Goal: Navigation & Orientation: Find specific page/section

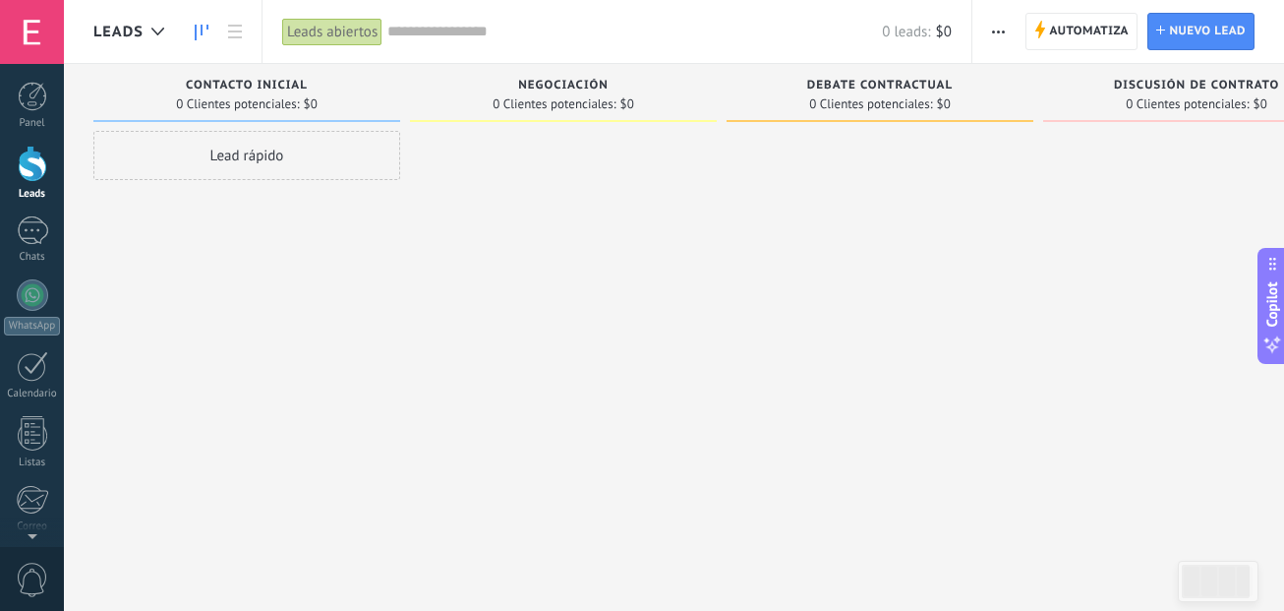
click at [33, 176] on div at bounding box center [32, 164] width 29 height 36
click at [757, 360] on div at bounding box center [880, 308] width 307 height 354
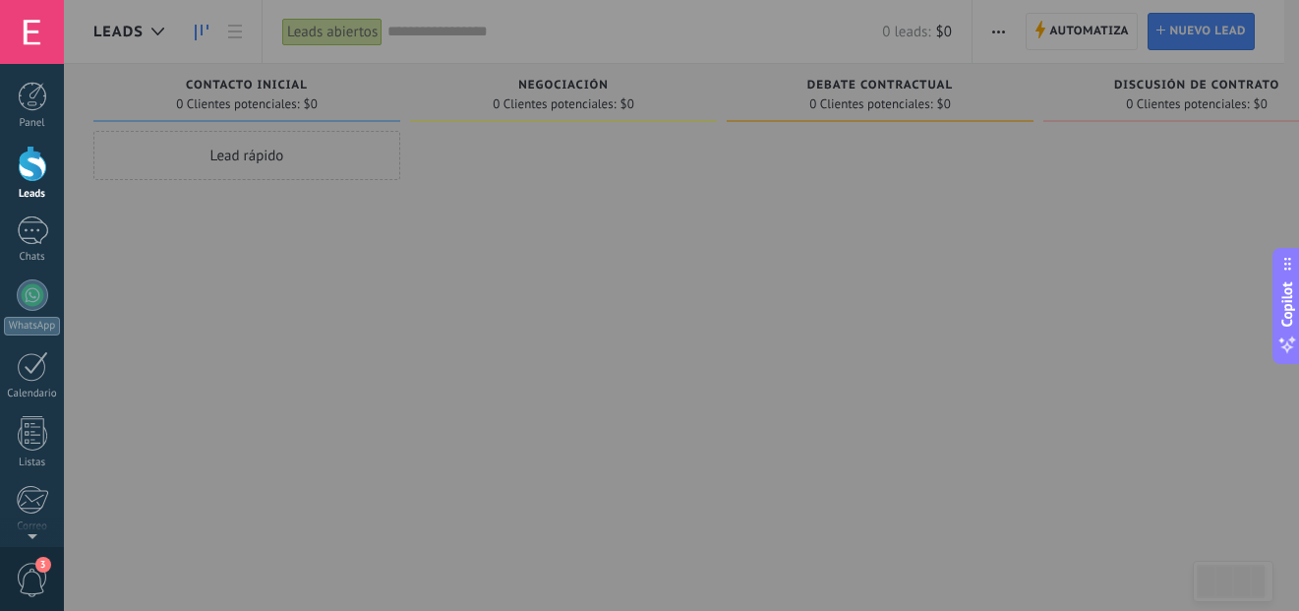
click at [40, 182] on link "Leads" at bounding box center [32, 173] width 64 height 55
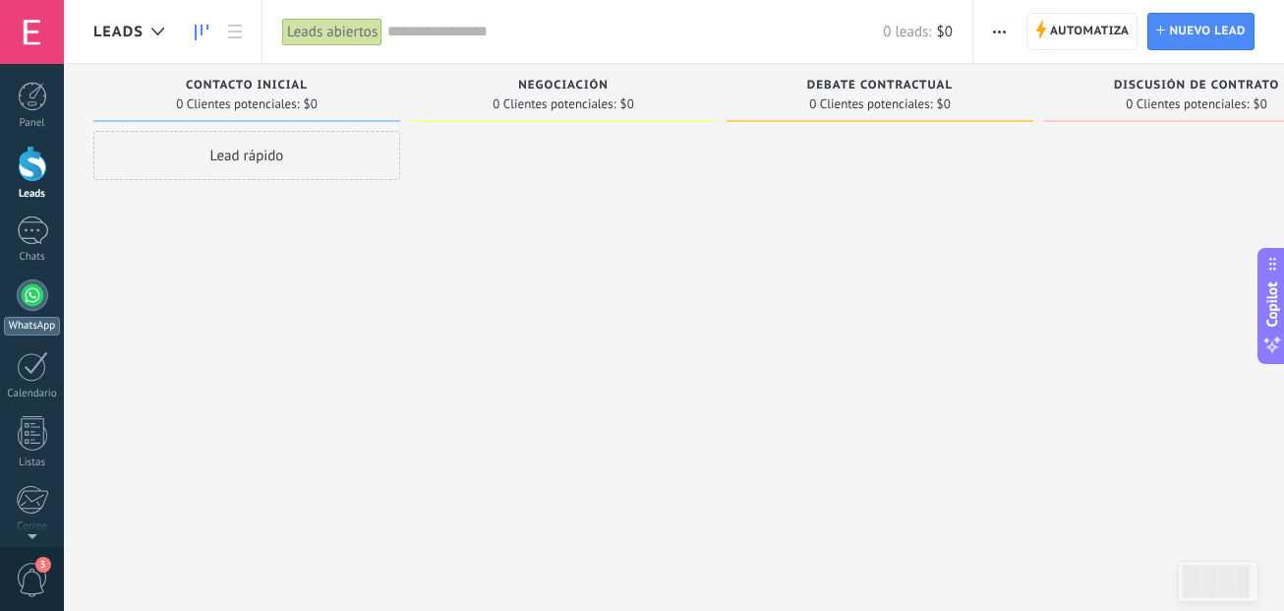
click at [35, 294] on div at bounding box center [32, 294] width 31 height 31
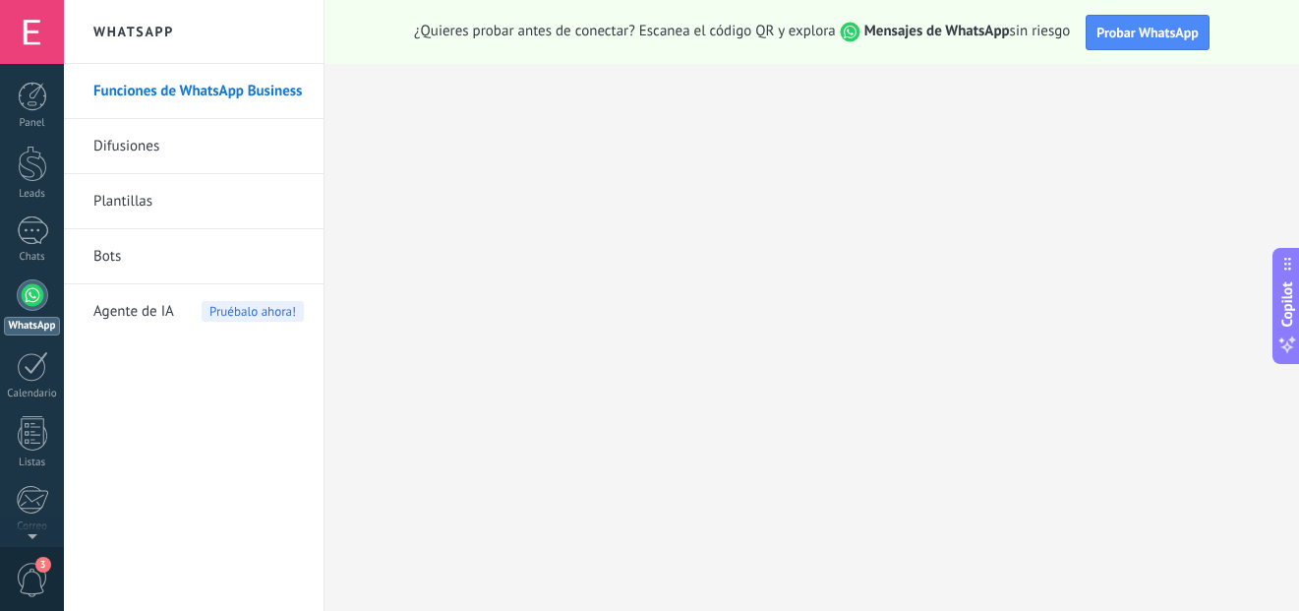
click at [207, 146] on link "Difusiones" at bounding box center [198, 146] width 210 height 55
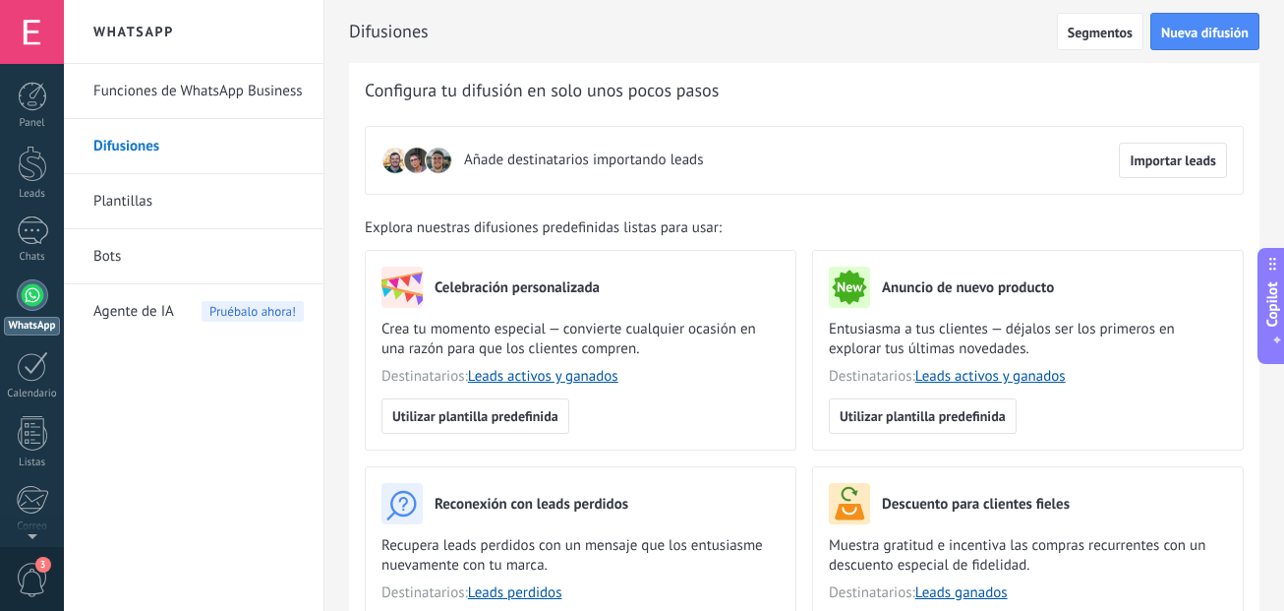
click at [231, 258] on link "Bots" at bounding box center [198, 256] width 210 height 55
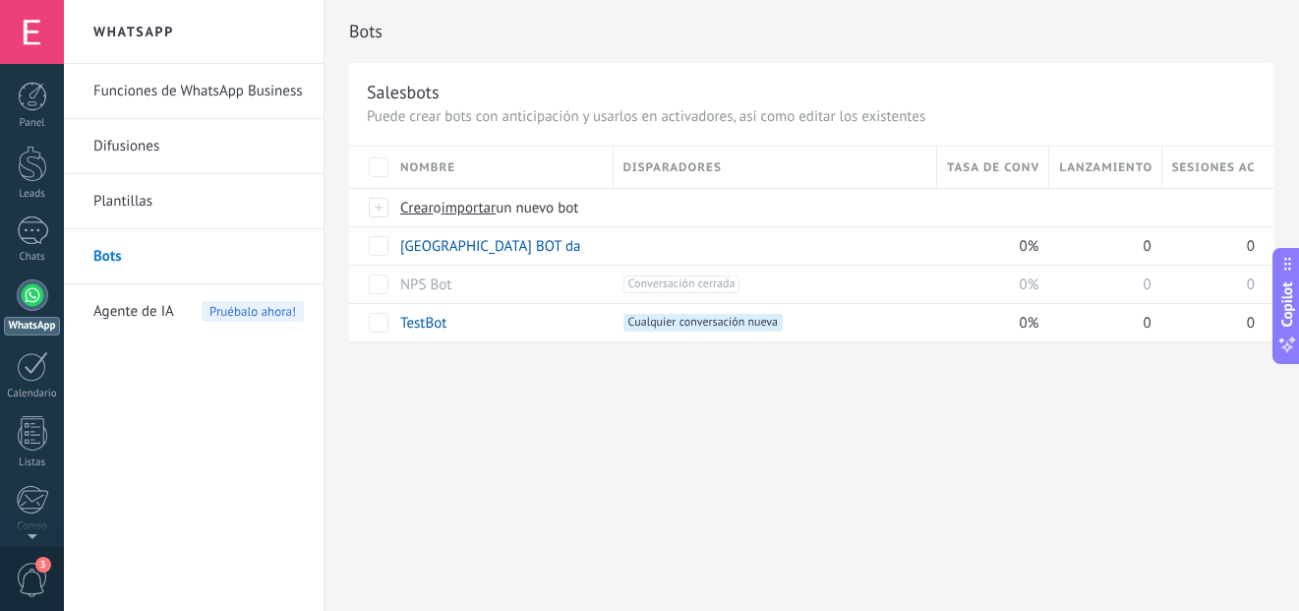
click at [246, 204] on link "Plantillas" at bounding box center [198, 201] width 210 height 55
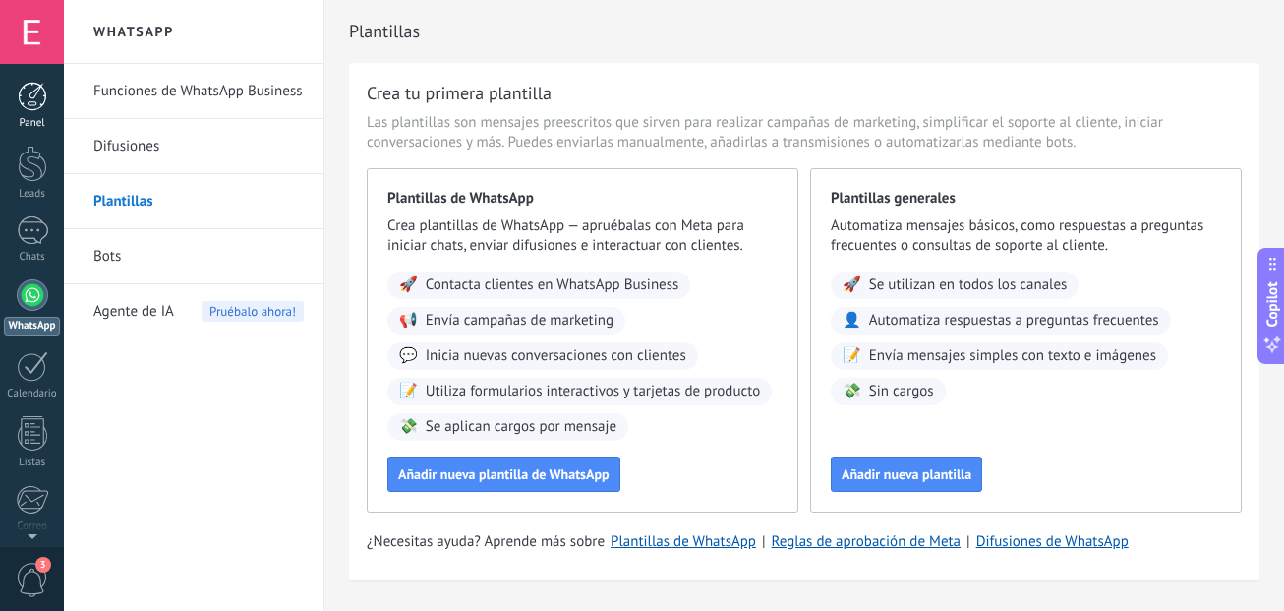
click at [41, 114] on link "Panel" at bounding box center [32, 106] width 64 height 48
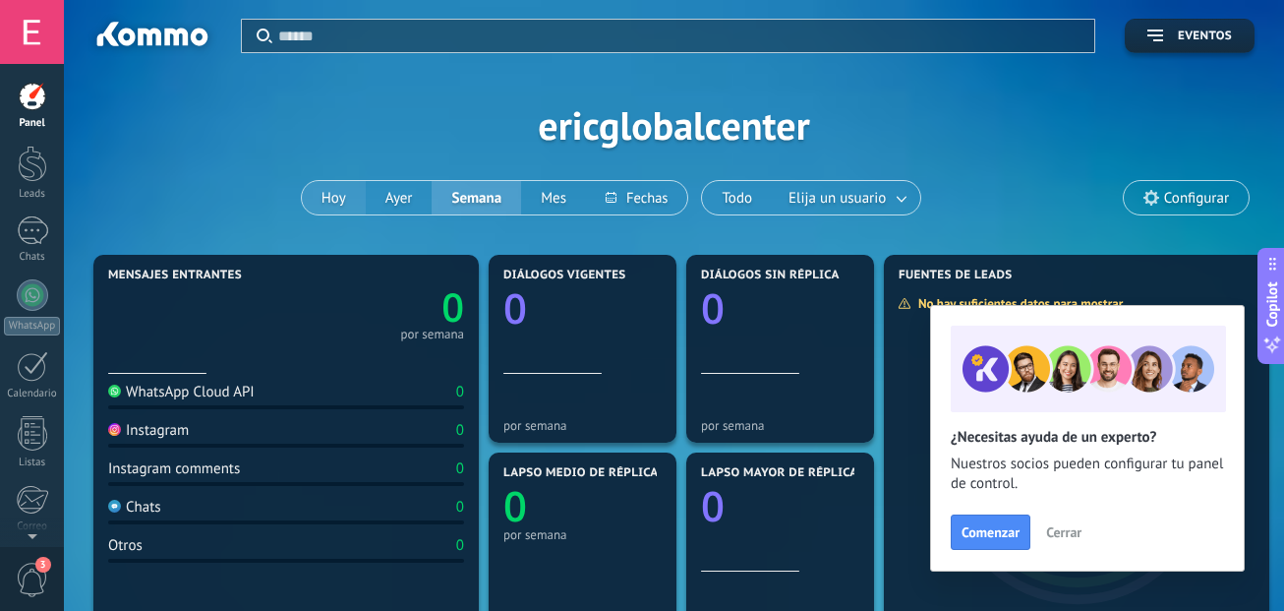
click at [334, 195] on button "Hoy" at bounding box center [334, 197] width 64 height 33
click at [1068, 530] on span "Cerrar" at bounding box center [1063, 532] width 35 height 14
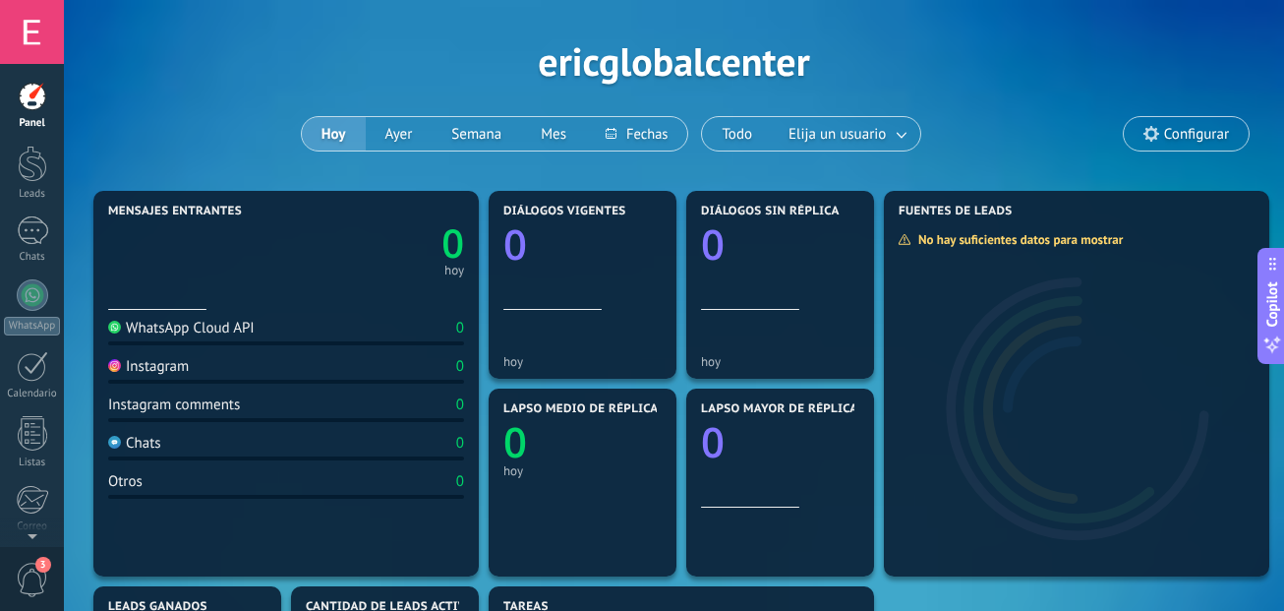
scroll to position [98, 0]
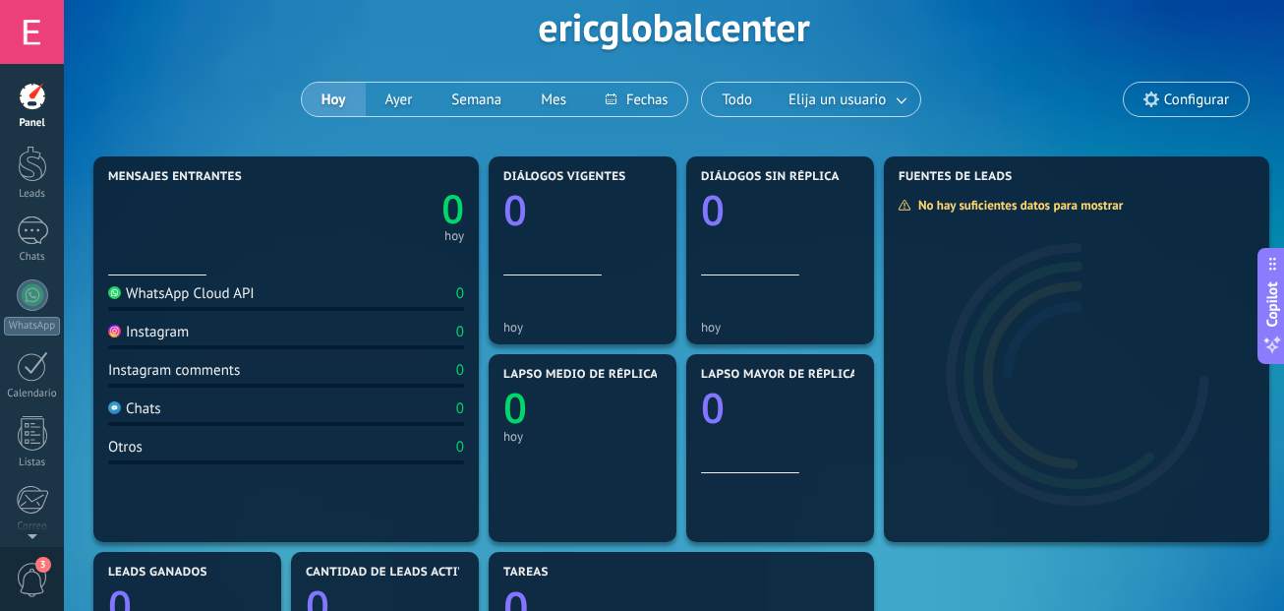
click at [1211, 89] on span "Configurar" at bounding box center [1186, 99] width 125 height 33
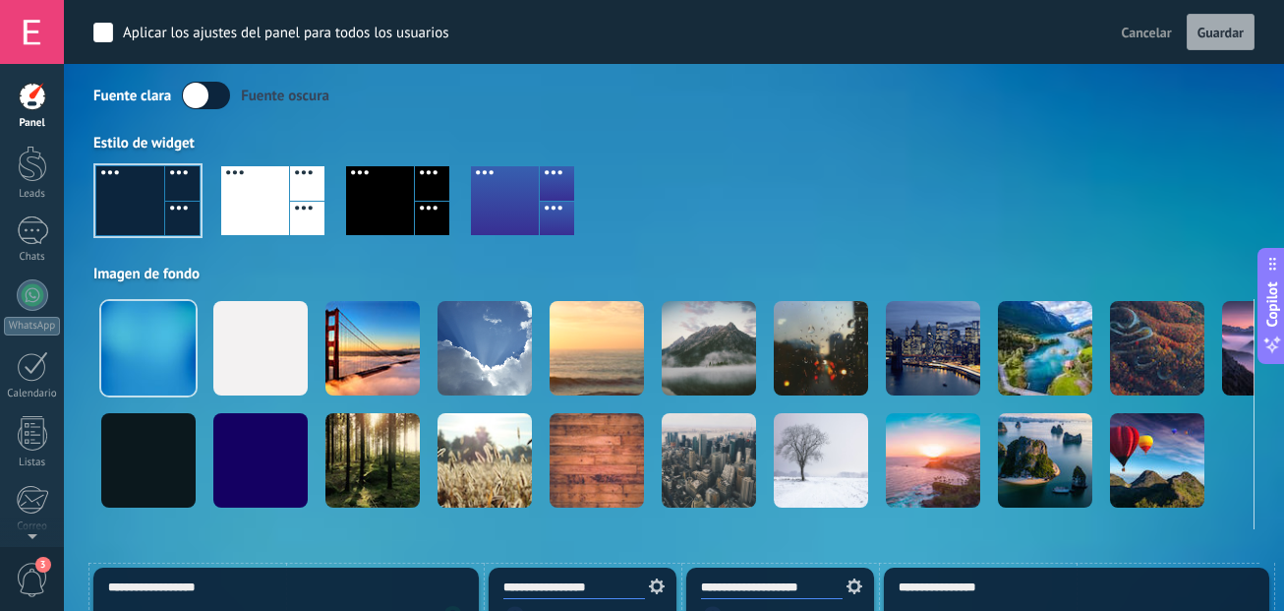
click at [203, 96] on label at bounding box center [206, 96] width 48 height 28
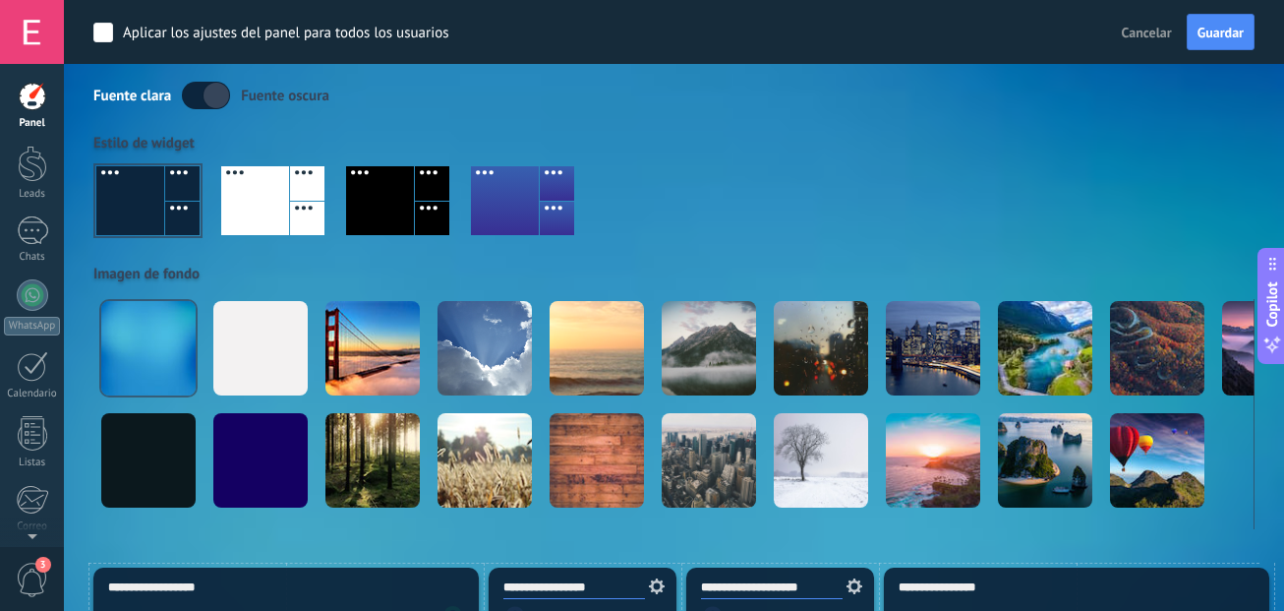
click at [395, 196] on div at bounding box center [380, 200] width 68 height 69
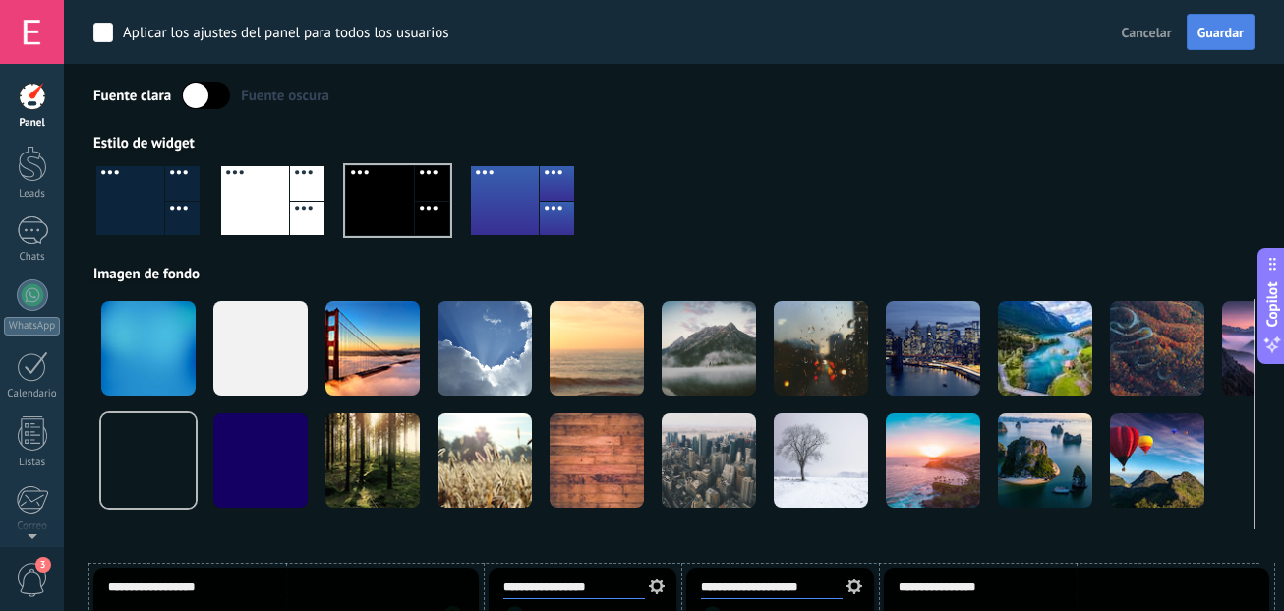
click at [1205, 28] on span "Guardar" at bounding box center [1220, 33] width 46 height 14
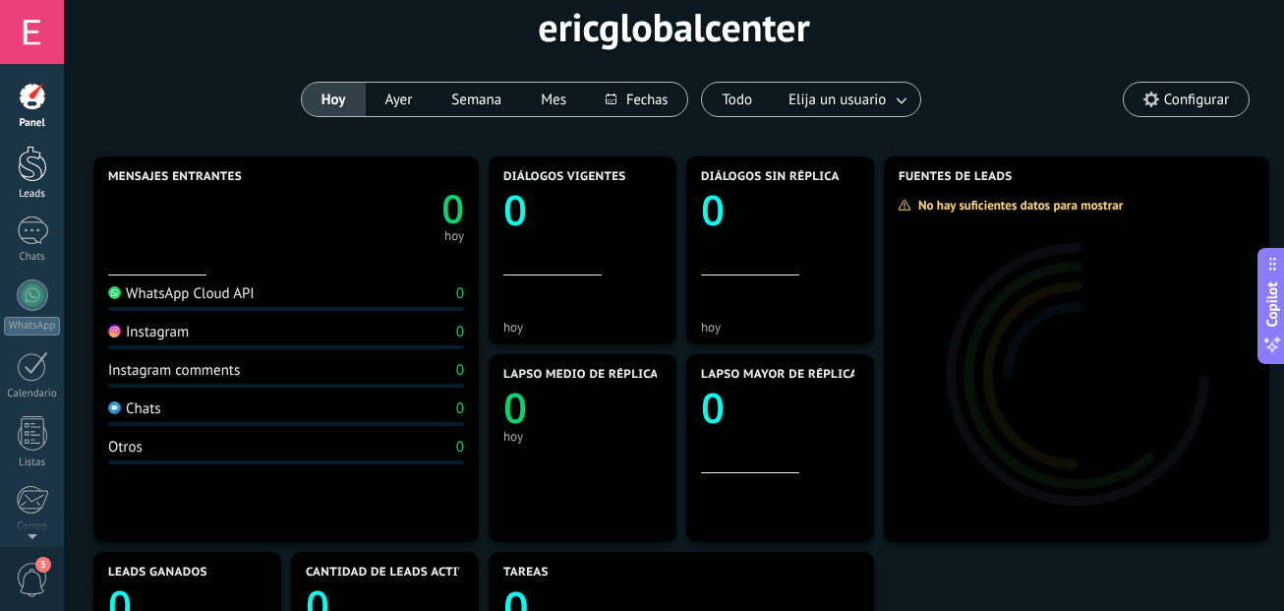
click at [26, 164] on div at bounding box center [32, 164] width 29 height 36
